Goal: Contribute content: Add original content to the website for others to see

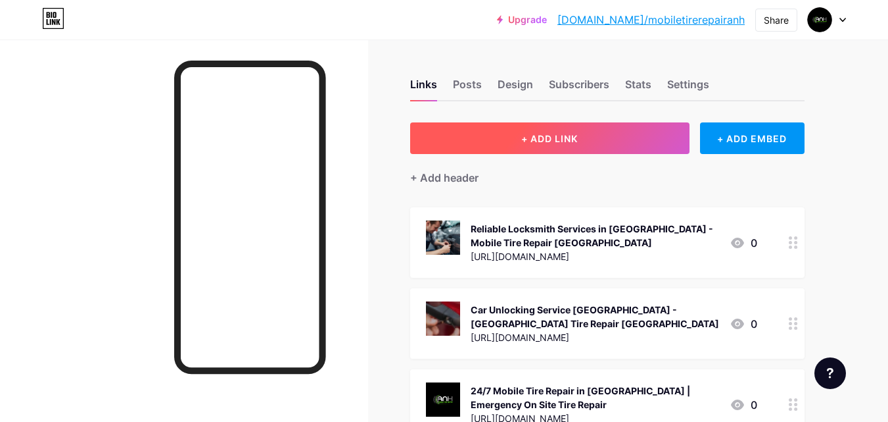
click at [620, 144] on button "+ ADD LINK" at bounding box center [550, 138] width 280 height 32
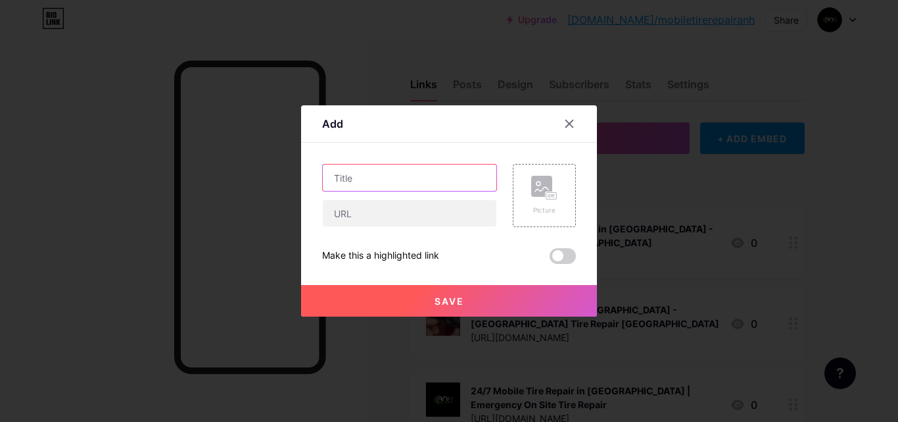
click at [374, 184] on input "text" at bounding box center [410, 177] width 174 height 26
paste input "Emergency Gas Delivery Service in [GEOGRAPHIC_DATA]"
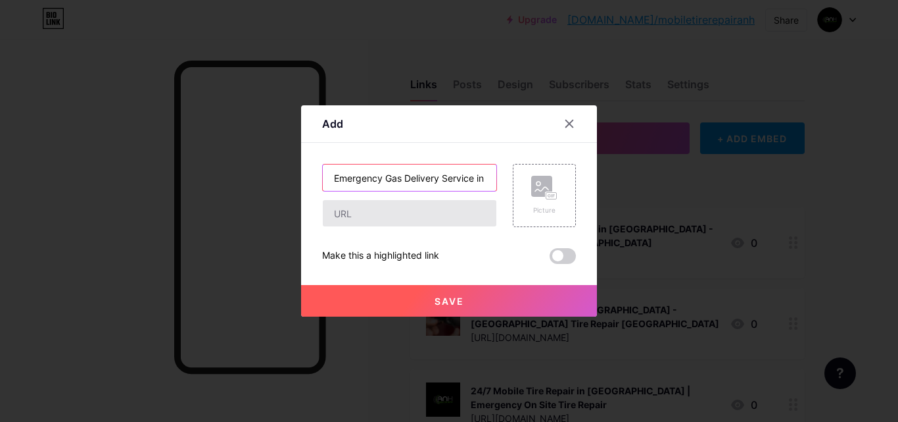
scroll to position [0, 47]
type input "Emergency Gas Delivery Service in [GEOGRAPHIC_DATA]"
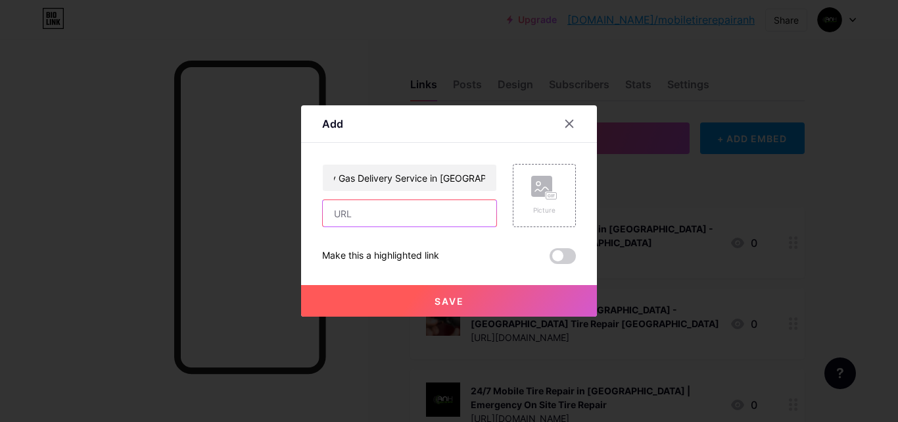
scroll to position [0, 0]
click at [454, 214] on input "text" at bounding box center [410, 213] width 174 height 26
click at [413, 204] on input "text" at bounding box center [410, 213] width 174 height 26
click at [356, 220] on input "text" at bounding box center [410, 213] width 174 height 26
click at [372, 210] on input "text" at bounding box center [410, 213] width 174 height 26
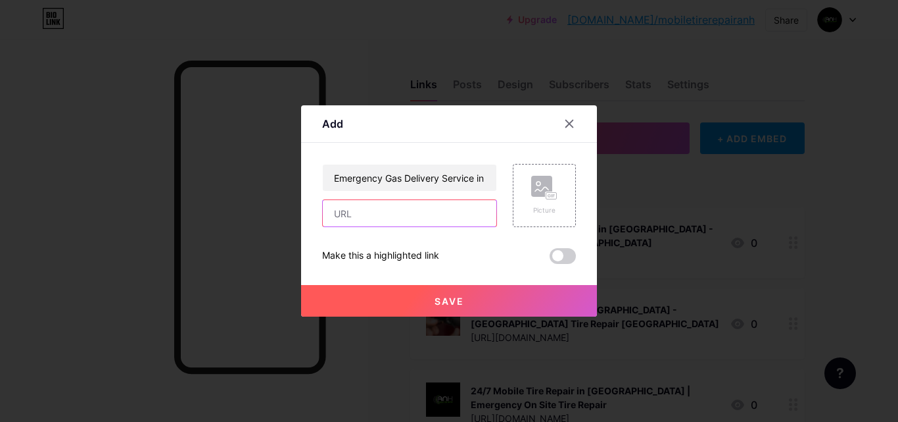
click at [372, 210] on input "text" at bounding box center [410, 213] width 174 height 26
paste input "[URL][DOMAIN_NAME]"
type input "[URL][DOMAIN_NAME]"
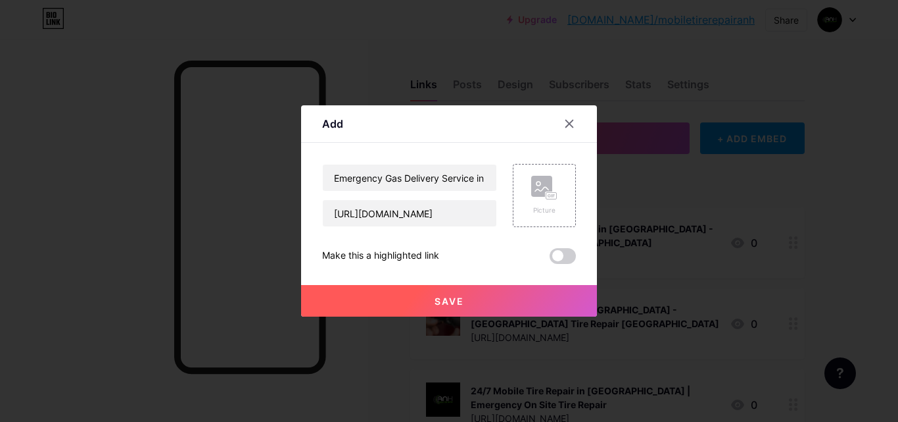
click at [449, 303] on span "Save" at bounding box center [450, 300] width 30 height 11
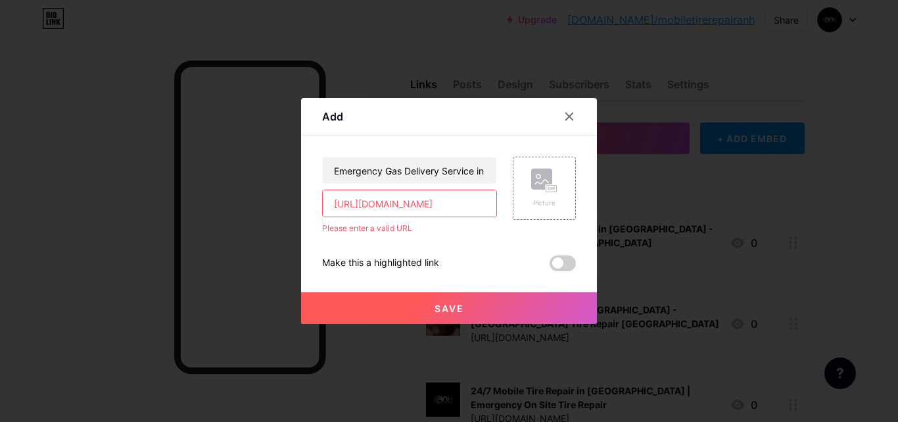
click at [477, 206] on input "[URL][DOMAIN_NAME]" at bounding box center [410, 203] width 174 height 26
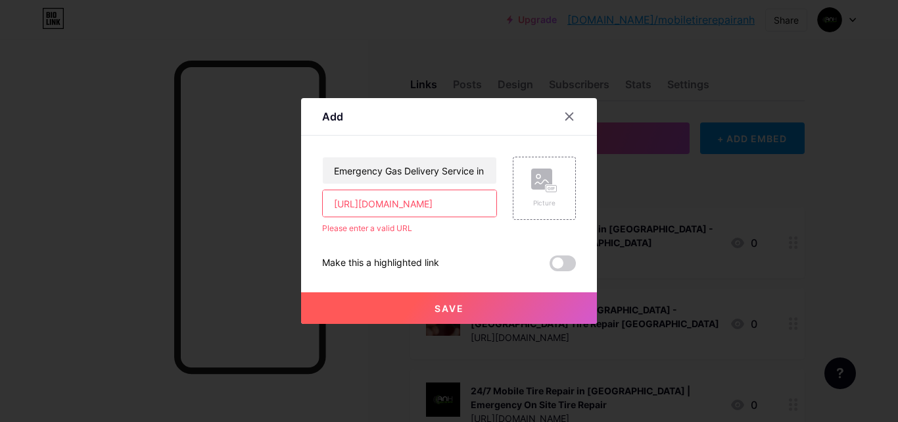
click at [477, 206] on input "[URL][DOMAIN_NAME]" at bounding box center [410, 203] width 174 height 26
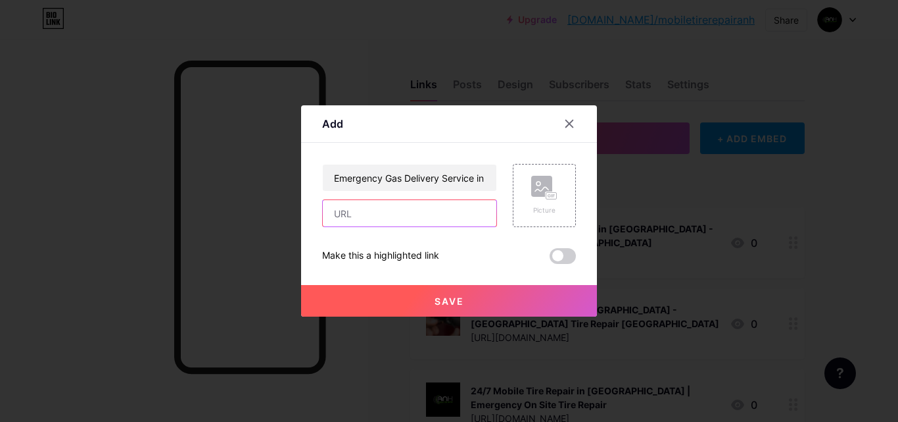
scroll to position [0, 0]
click at [382, 208] on input "text" at bounding box center [410, 213] width 174 height 26
paste input "[URL][DOMAIN_NAME]"
type input "[URL][DOMAIN_NAME]"
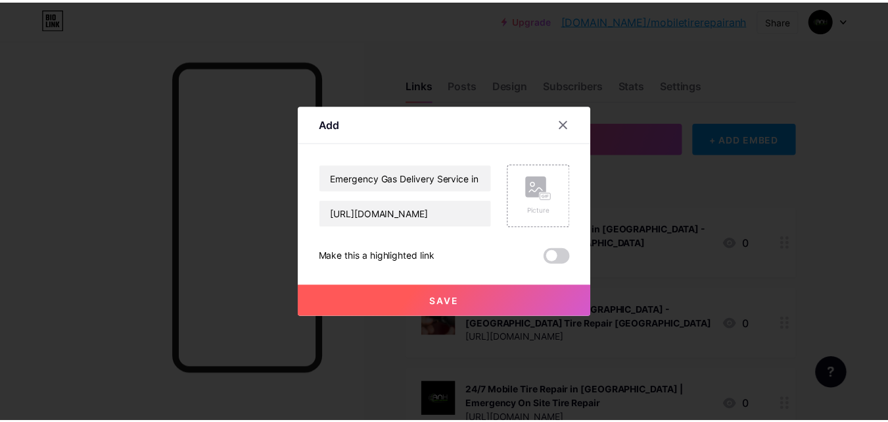
scroll to position [0, 0]
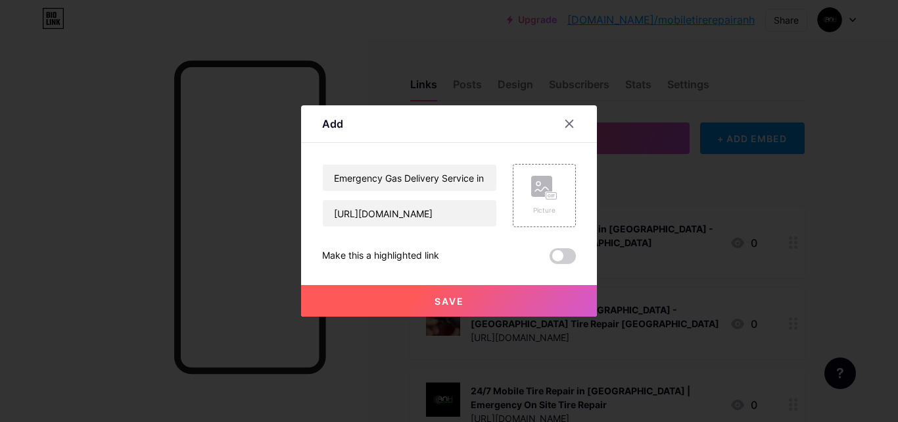
click at [495, 289] on button "Save" at bounding box center [449, 301] width 296 height 32
